Goal: Check status: Check status

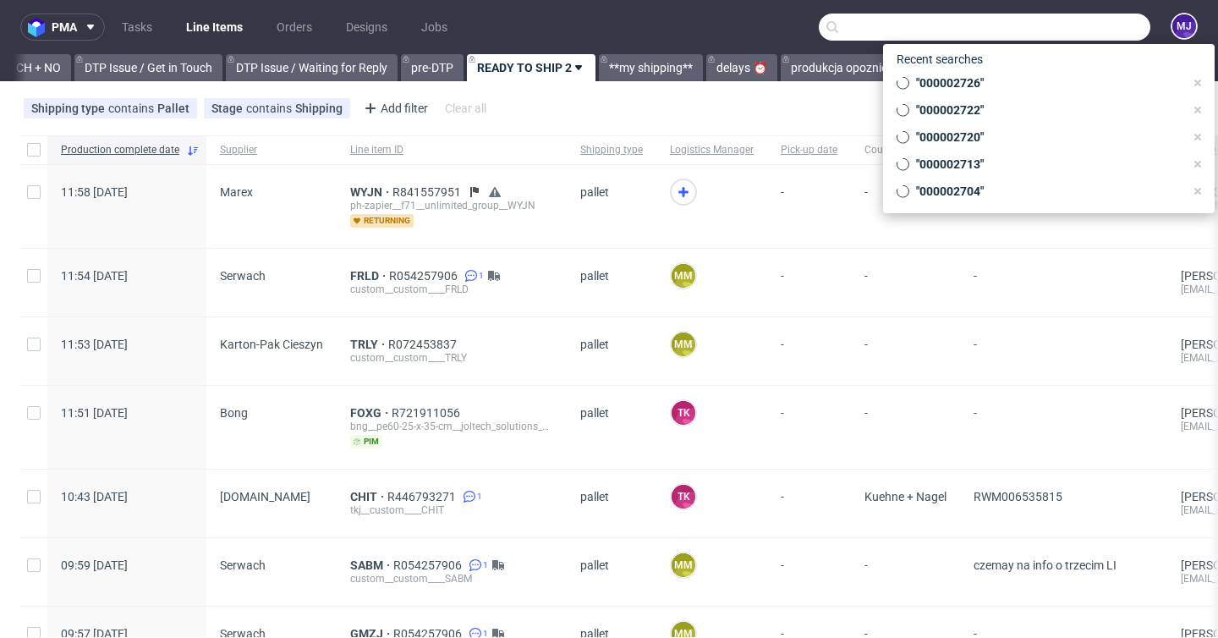
click at [1069, 39] on input "text" at bounding box center [985, 27] width 332 height 27
click at [1078, 27] on input "text" at bounding box center [985, 27] width 332 height 27
paste input "AMFA"
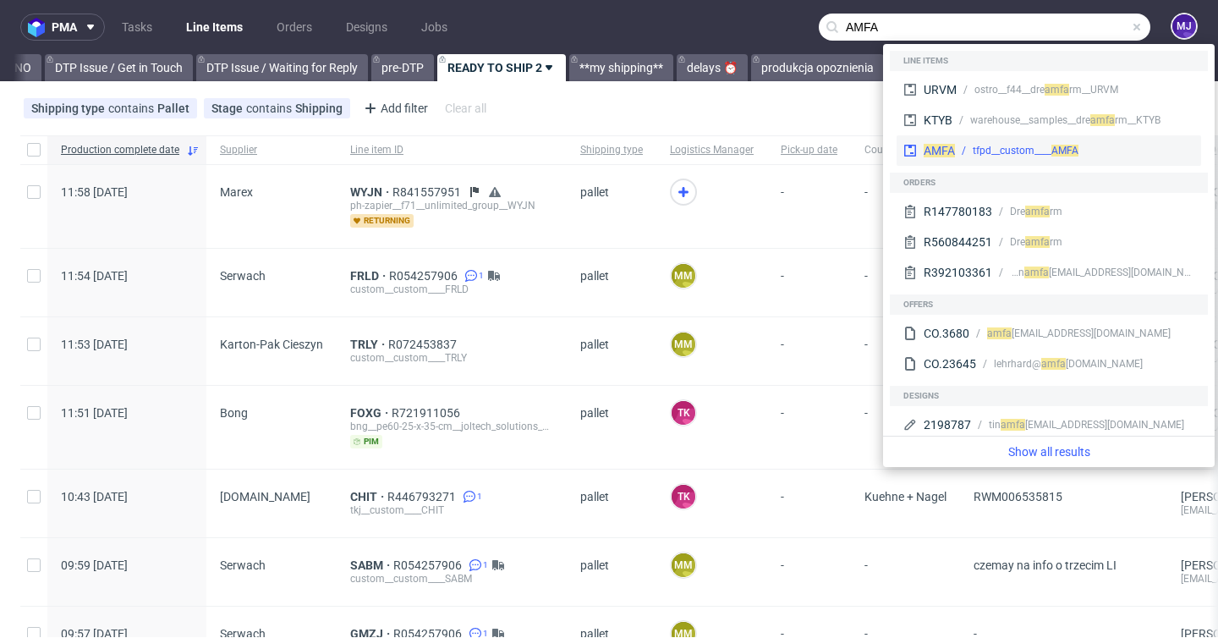
type input "AMFA"
click at [955, 154] on div "tfpd__custom____ AMFA" at bounding box center [1074, 150] width 239 height 15
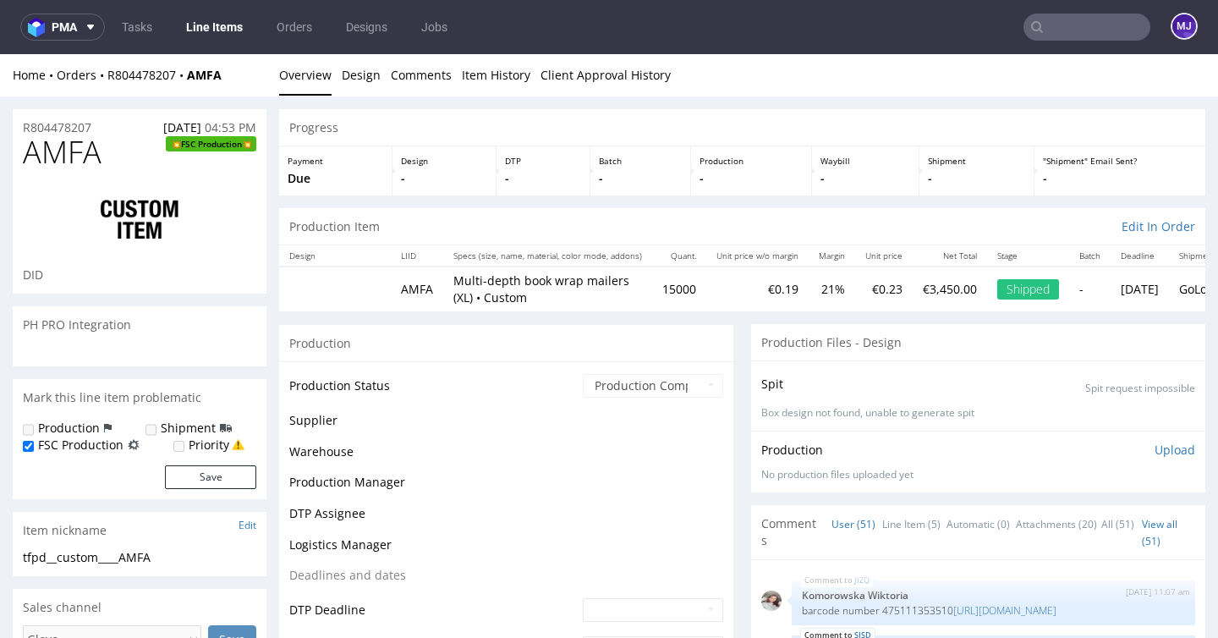
scroll to position [2838, 0]
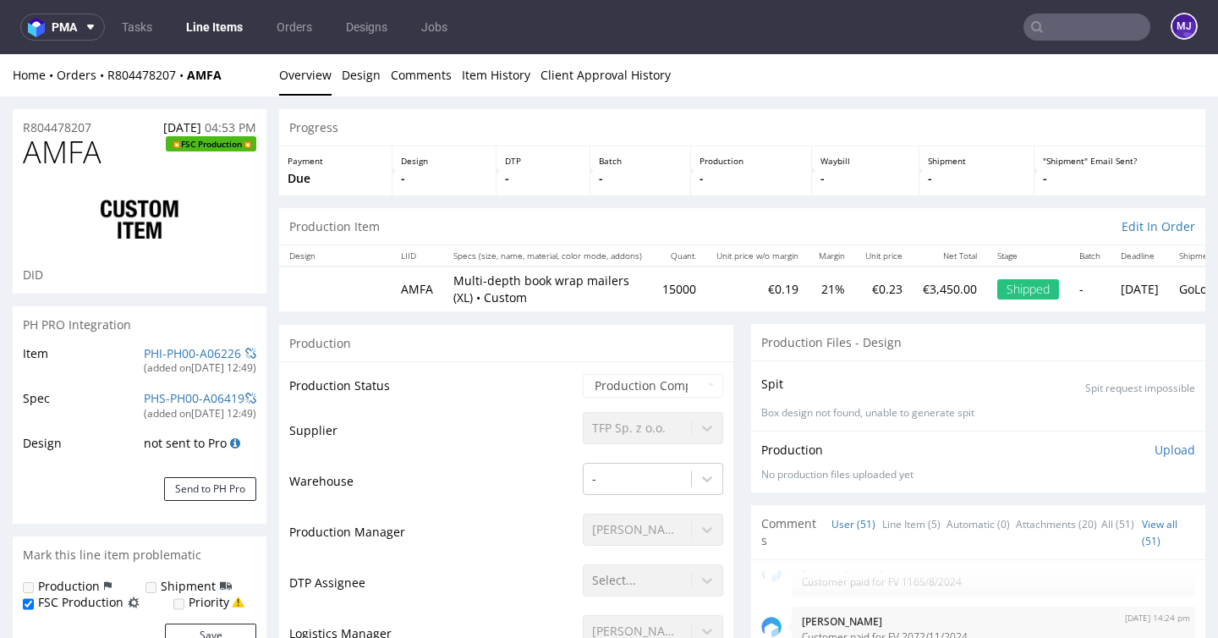
select select "in_progress"
click at [860, 120] on div "Progress" at bounding box center [742, 127] width 926 height 37
click at [590, 280] on p "Multi-depth book wrap mailers (XL) • Custom" at bounding box center [547, 288] width 189 height 33
drag, startPoint x: 590, startPoint y: 280, endPoint x: 591, endPoint y: 292, distance: 12.0
click at [591, 292] on p "Multi-depth book wrap mailers (XL) • Custom" at bounding box center [547, 288] width 189 height 33
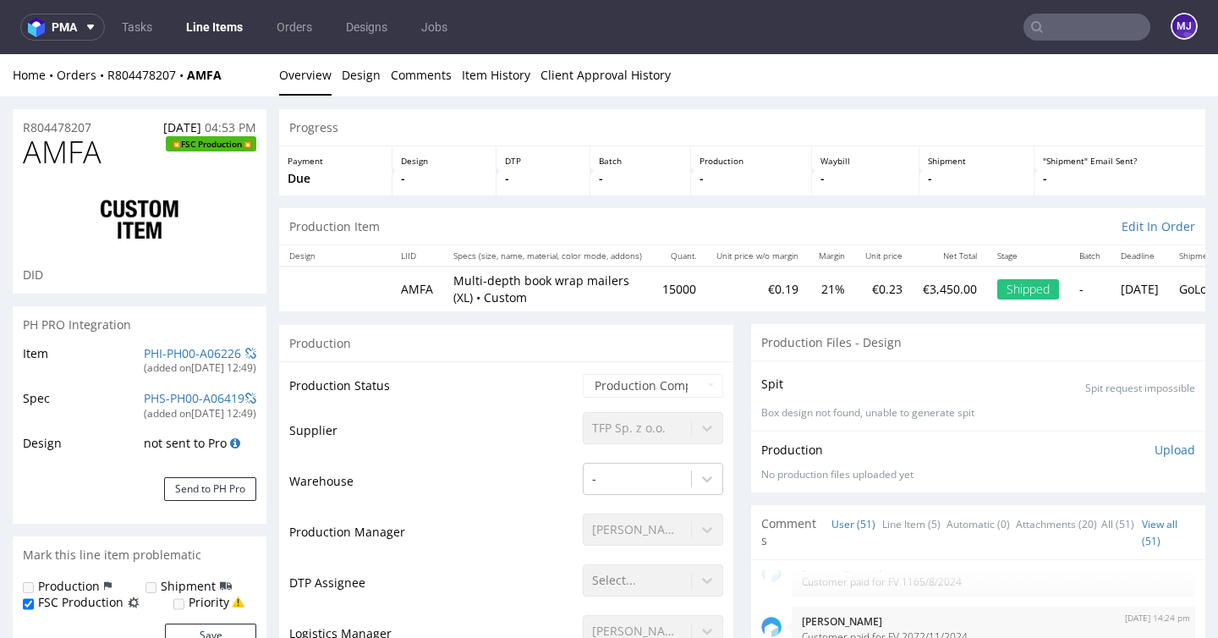
click at [557, 279] on p "Multi-depth book wrap mailers (XL) • Custom" at bounding box center [547, 288] width 189 height 33
click at [528, 281] on p "Multi-depth book wrap mailers (XL) • Custom" at bounding box center [547, 288] width 189 height 33
drag, startPoint x: 528, startPoint y: 281, endPoint x: 594, endPoint y: 281, distance: 66.0
click at [594, 281] on p "Multi-depth book wrap mailers (XL) • Custom" at bounding box center [547, 288] width 189 height 33
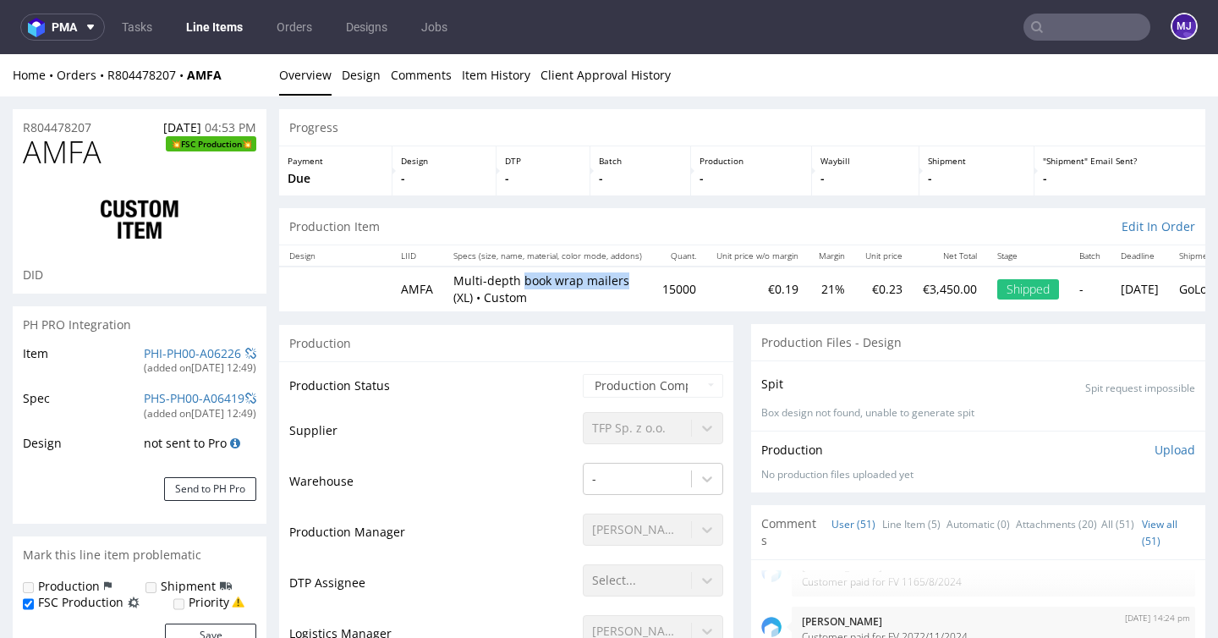
copy p "book wrap mailers"
click at [829, 74] on ul "Overview Design Comments Item History Client Approval History" at bounding box center [742, 75] width 926 height 17
